Goal: Navigation & Orientation: Go to known website

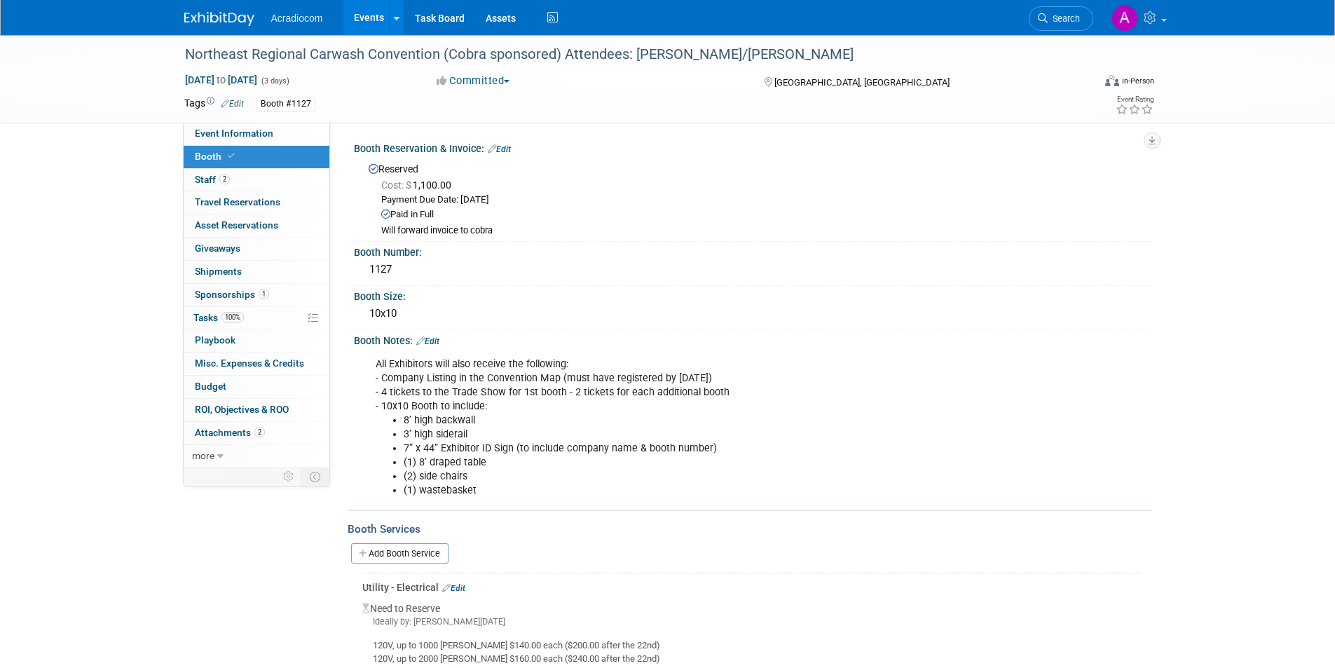
scroll to position [210, 0]
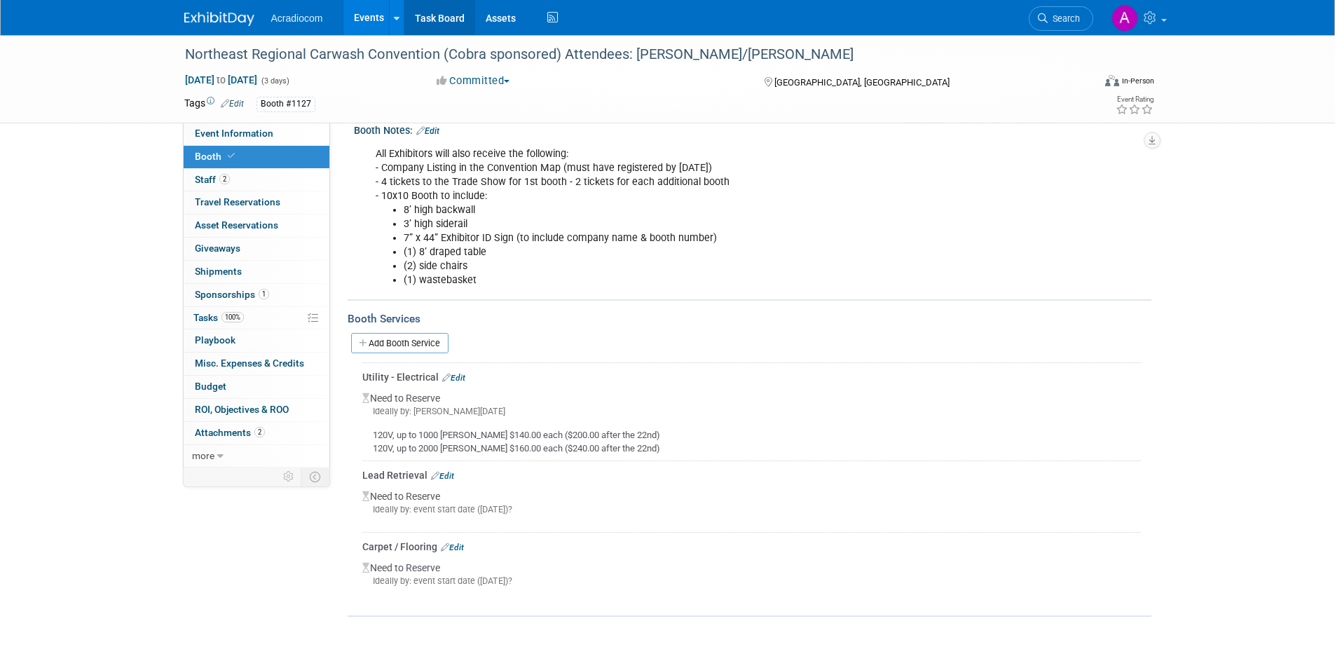
click at [423, 17] on link "Task Board" at bounding box center [439, 17] width 71 height 35
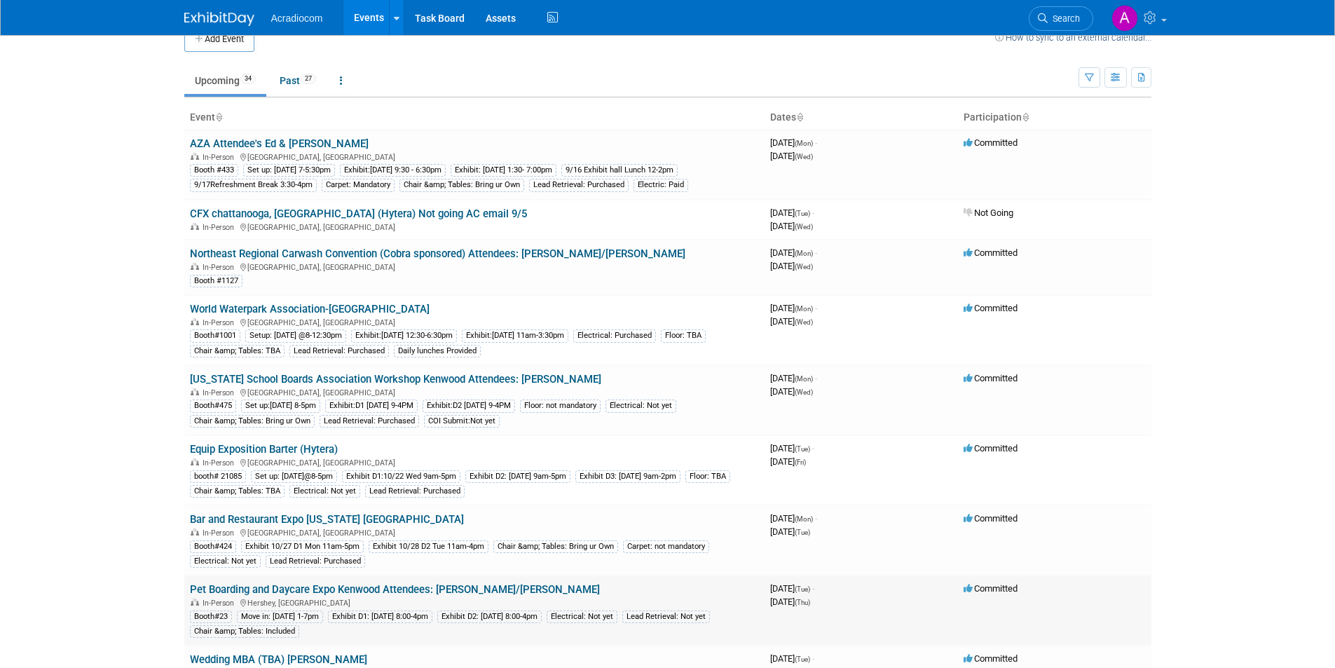
scroll to position [210, 0]
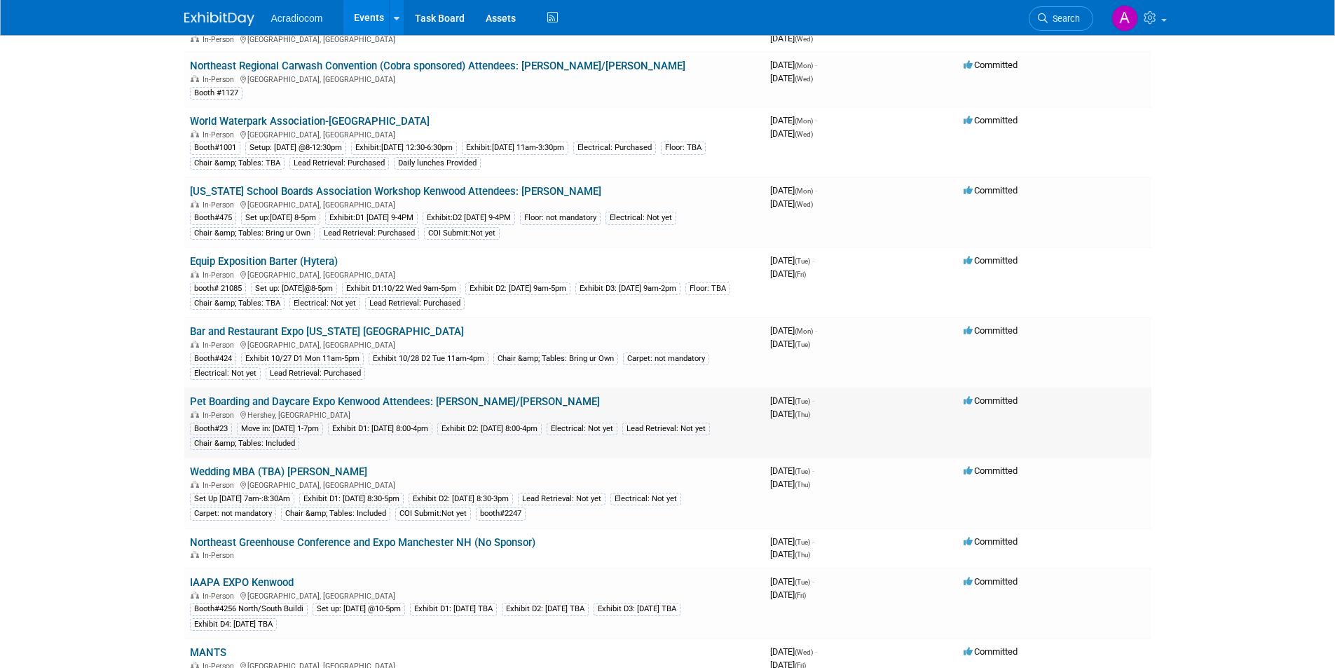
click at [362, 399] on link "Pet Boarding and Daycare Expo Kenwood Attendees: [PERSON_NAME]/[PERSON_NAME]" at bounding box center [395, 401] width 410 height 13
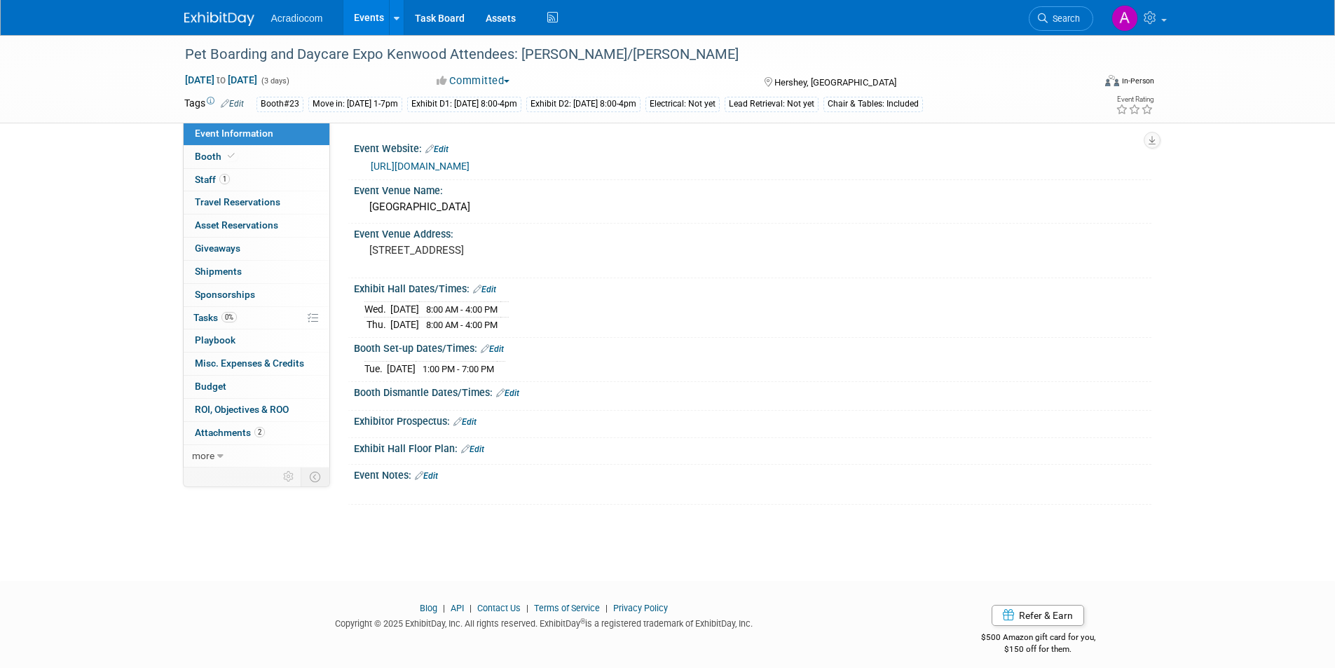
click at [470, 165] on link "https://www.barkleighshows.com/pbd-expo/" at bounding box center [420, 165] width 99 height 11
